Goal: Task Accomplishment & Management: Manage account settings

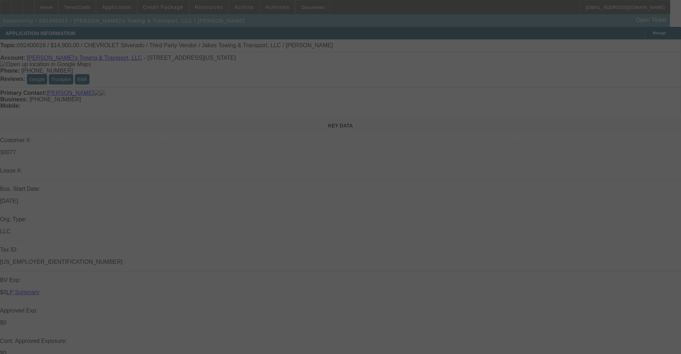
select select "0"
select select "6"
select select "0"
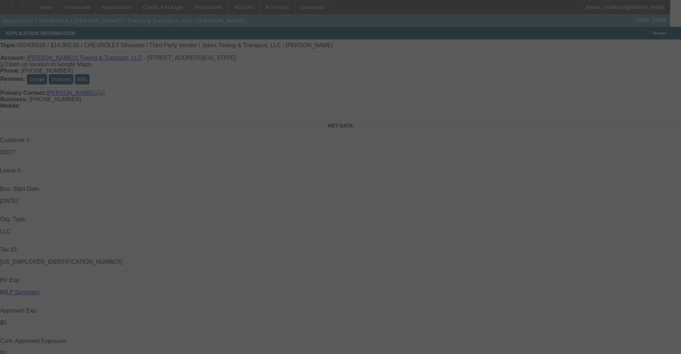
select select "0"
select select "6"
select select "0"
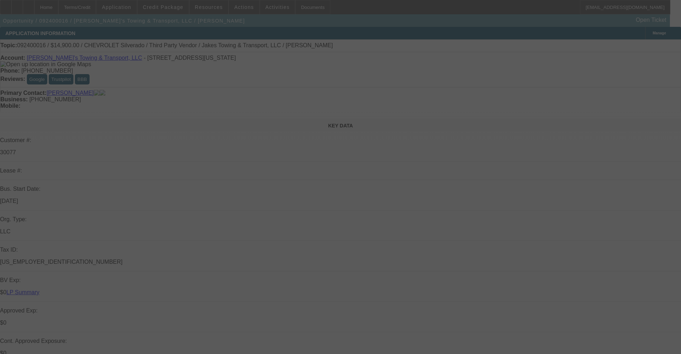
select select "0"
select select "6"
select select "0"
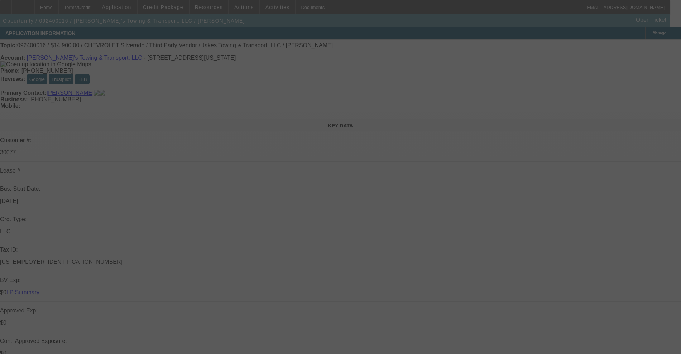
select select "6"
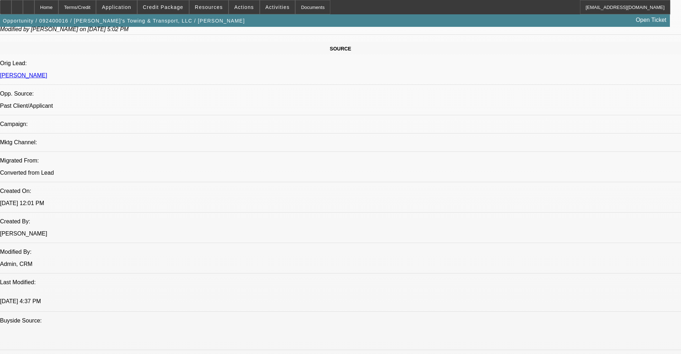
scroll to position [358, 0]
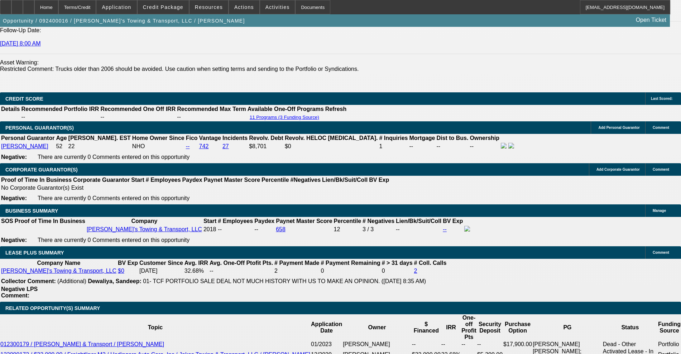
scroll to position [985, 0]
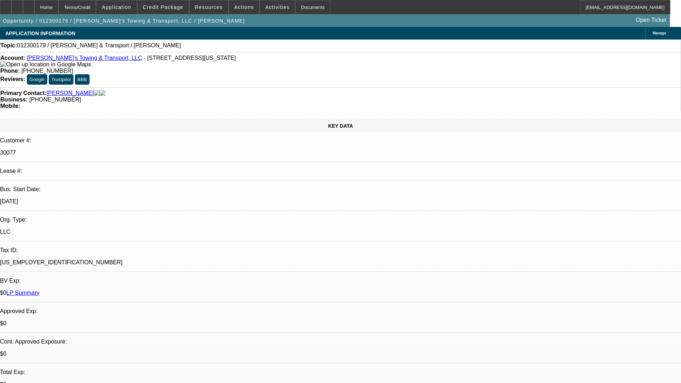
select select "0"
select select "2"
select select "0.1"
select select "1"
select select "2"
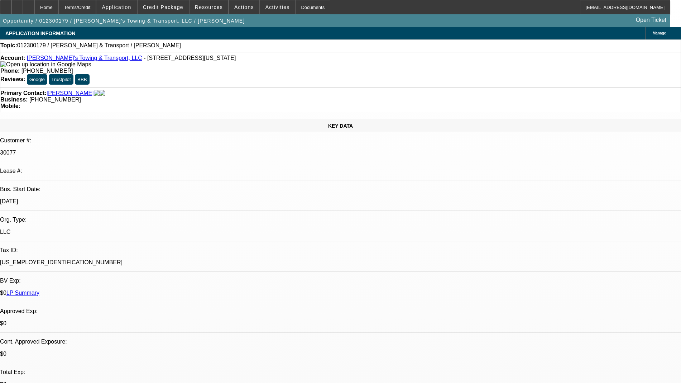
select select "4"
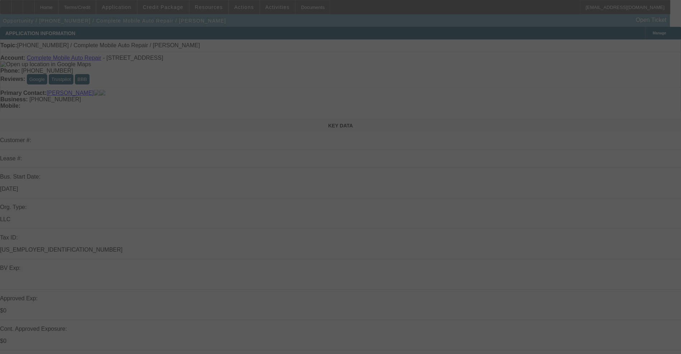
select select "0"
select select "2"
select select "0.1"
select select "4"
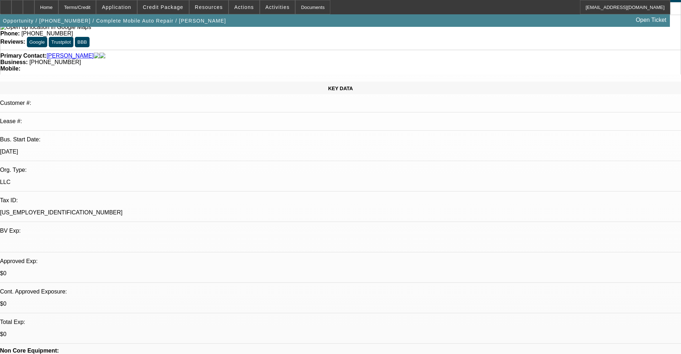
scroll to position [90, 0]
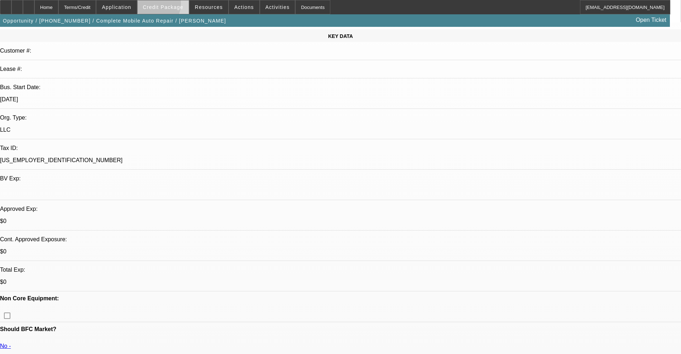
click at [159, 5] on span "Credit Package" at bounding box center [163, 7] width 40 height 6
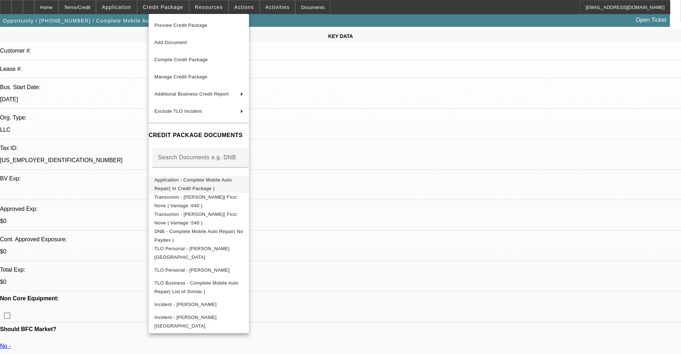
click at [196, 179] on span "Application - Complete Mobile Auto Repair( In Credit Package )" at bounding box center [192, 184] width 77 height 14
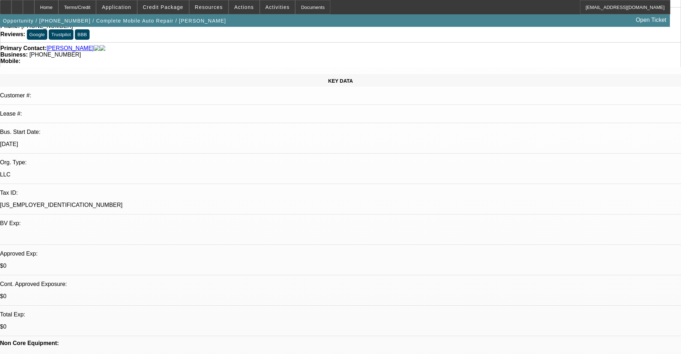
scroll to position [0, 0]
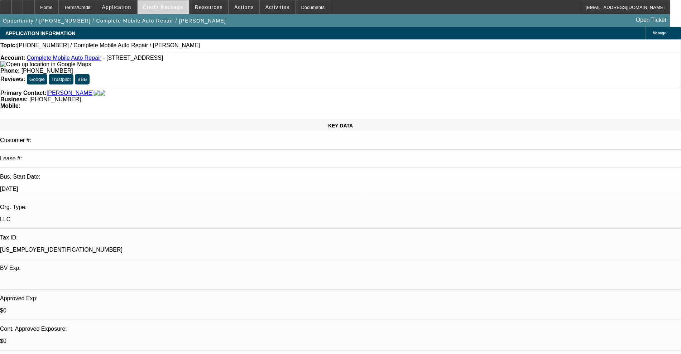
click at [167, 9] on span "Credit Package" at bounding box center [163, 7] width 40 height 6
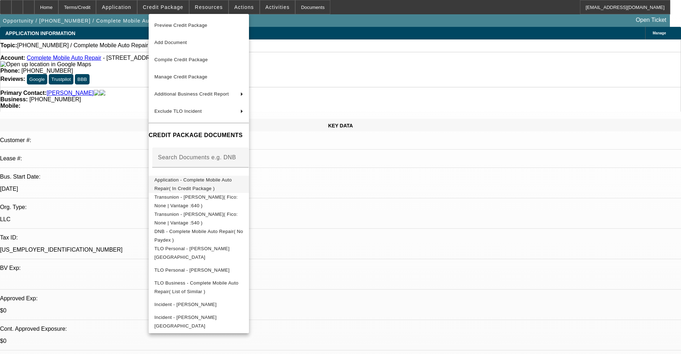
click at [203, 181] on span "Application - Complete Mobile Auto Repair( In Credit Package )" at bounding box center [192, 184] width 77 height 14
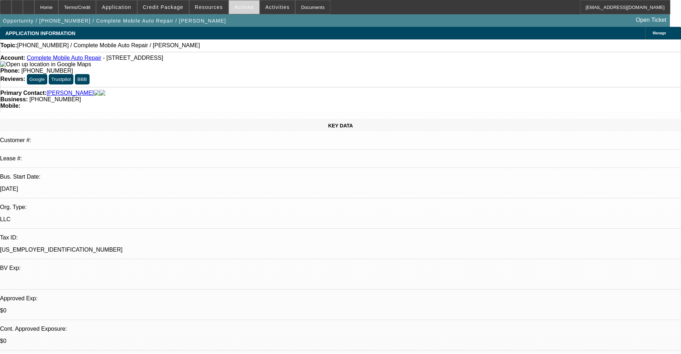
click at [237, 7] on span "Actions" at bounding box center [244, 7] width 20 height 6
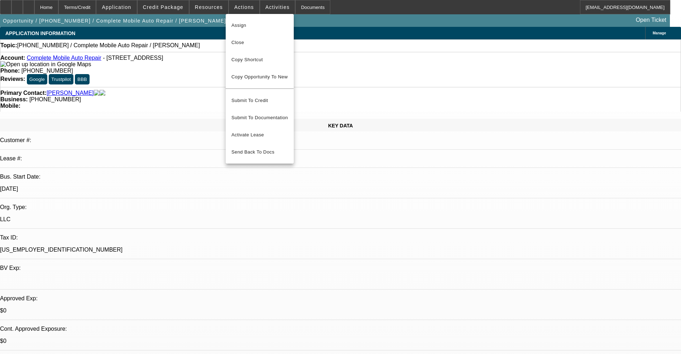
click at [240, 6] on div at bounding box center [340, 177] width 681 height 354
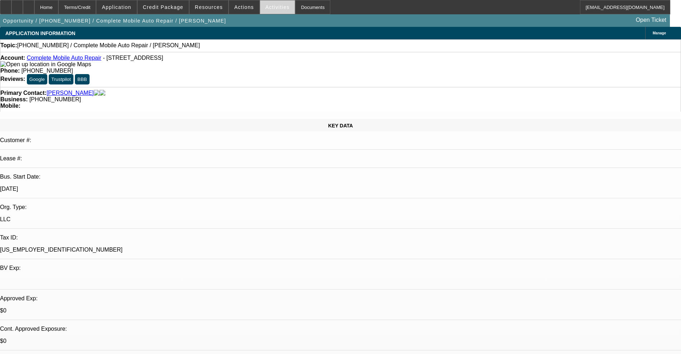
click at [265, 7] on span "Activities" at bounding box center [277, 7] width 24 height 6
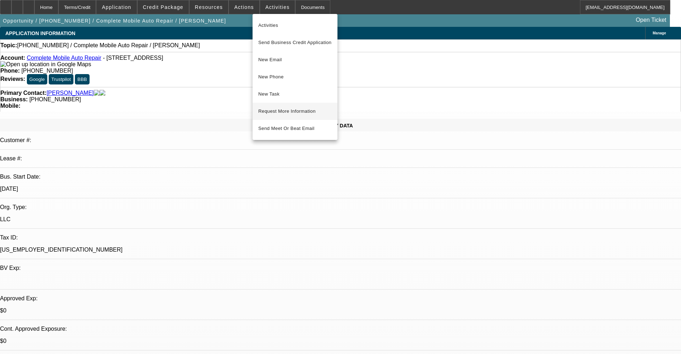
click at [296, 110] on span "Request More Information" at bounding box center [294, 111] width 73 height 9
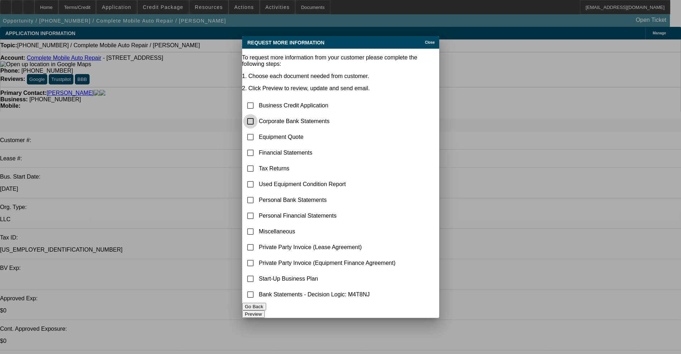
click at [258, 114] on input "checkbox" at bounding box center [250, 121] width 14 height 14
checkbox input "true"
click at [258, 276] on input "checkbox" at bounding box center [250, 279] width 14 height 14
checkbox input "true"
click at [258, 225] on input "checkbox" at bounding box center [250, 232] width 14 height 14
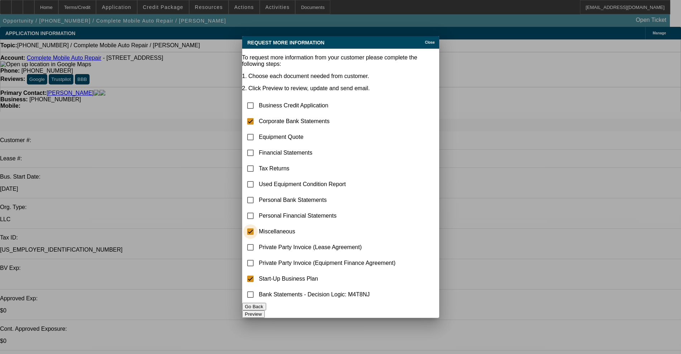
checkbox input "true"
click at [265, 311] on button "Preview" at bounding box center [253, 315] width 23 height 8
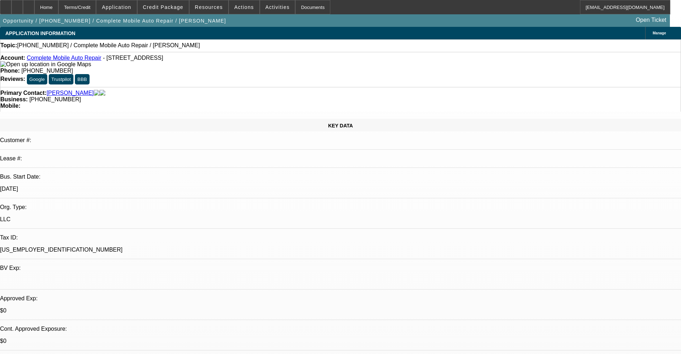
click at [73, 59] on link "Complete Mobile Auto Repair" at bounding box center [64, 58] width 74 height 6
click at [73, 61] on link "Complete Mobile Auto Repair" at bounding box center [64, 58] width 74 height 6
